Goal: Browse casually

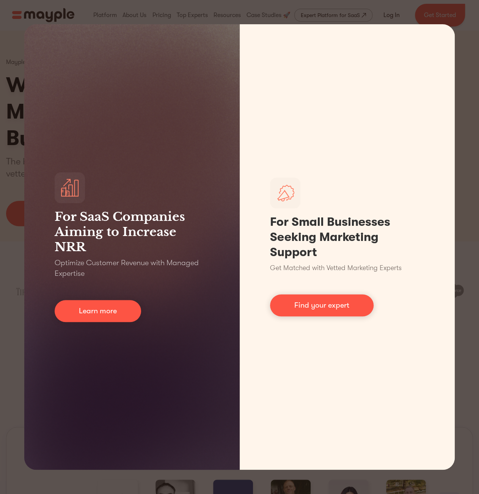
click at [434, 11] on div "For SaaS Companies Aiming to Increase NRR Optimize Customer Revenue with Manage…" at bounding box center [239, 247] width 479 height 494
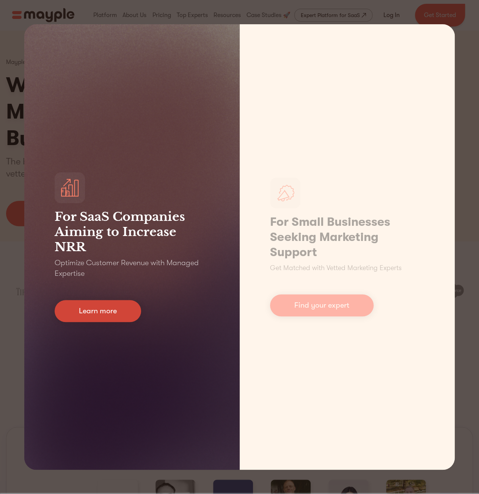
click at [102, 316] on link "Learn more" at bounding box center [98, 311] width 86 height 22
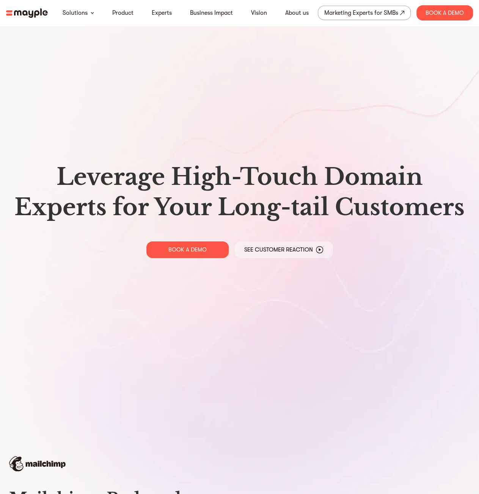
click at [32, 14] on img at bounding box center [27, 12] width 42 height 9
click at [38, 16] on img at bounding box center [27, 12] width 42 height 9
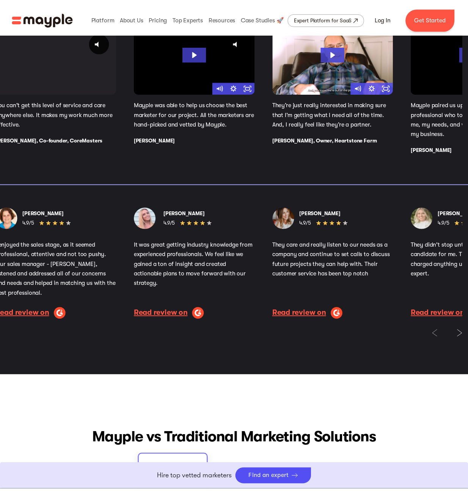
scroll to position [1213, 0]
